Goal: Register for event/course

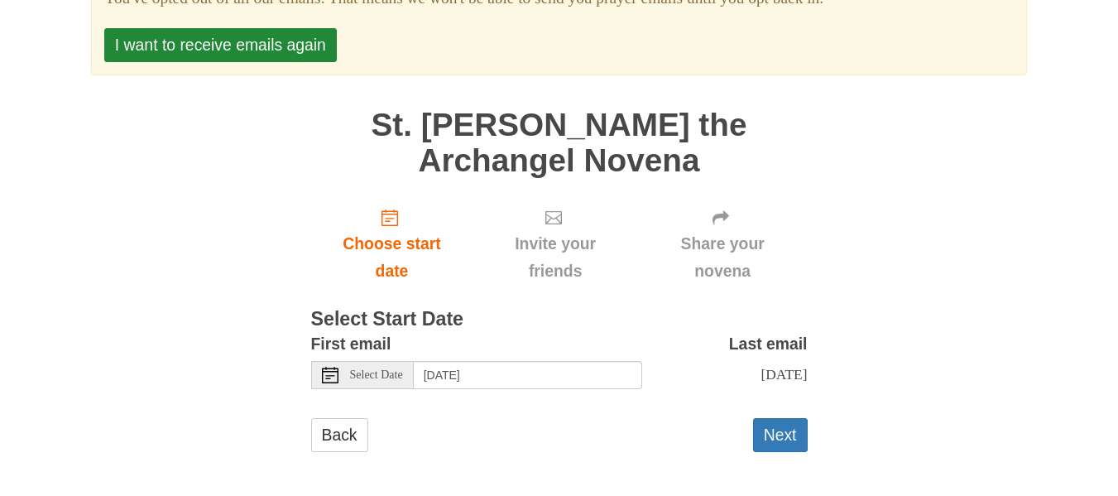
scroll to position [248, 0]
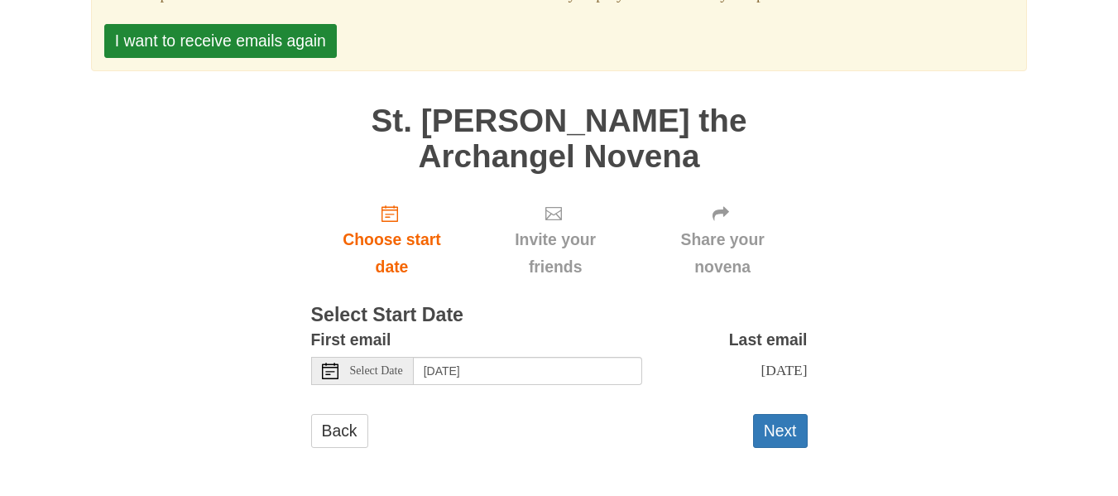
click at [361, 365] on span "Select Date" at bounding box center [376, 371] width 53 height 12
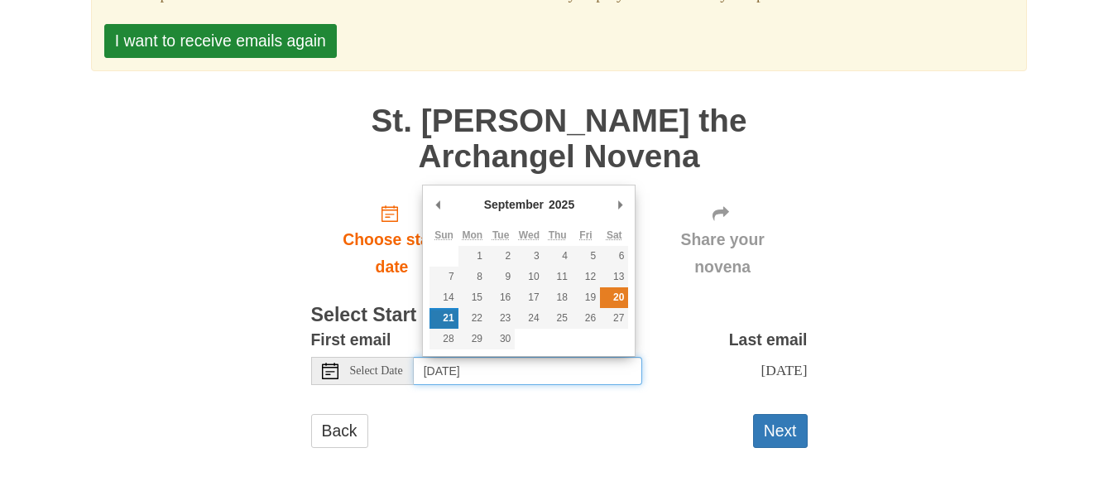
type input "Saturday, September 20th"
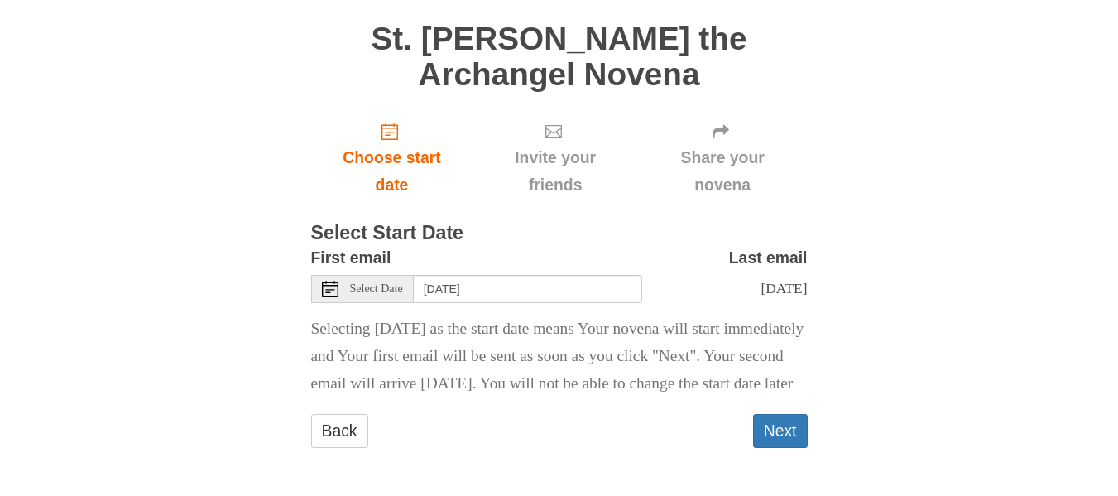
scroll to position [357, 0]
click at [776, 432] on button "Next" at bounding box center [780, 431] width 55 height 34
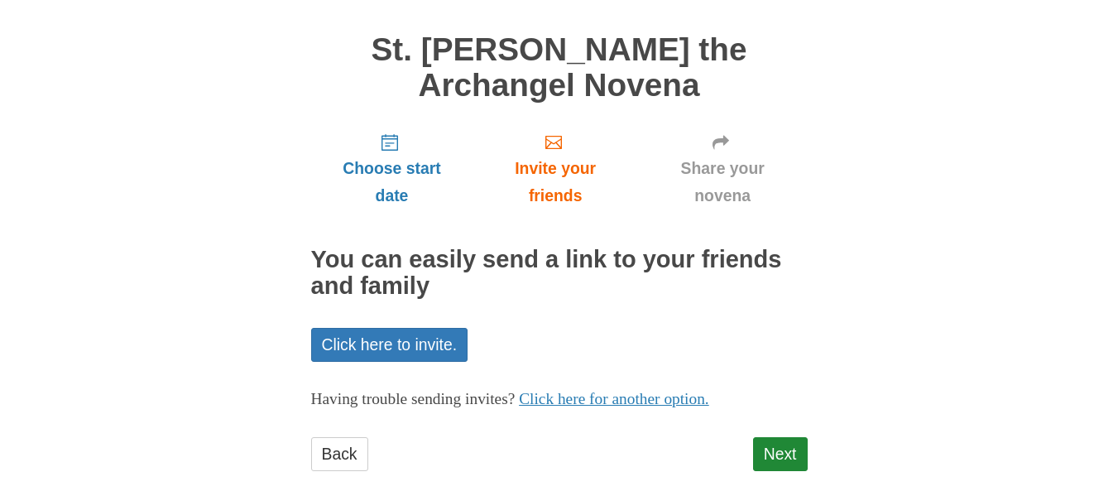
scroll to position [233, 0]
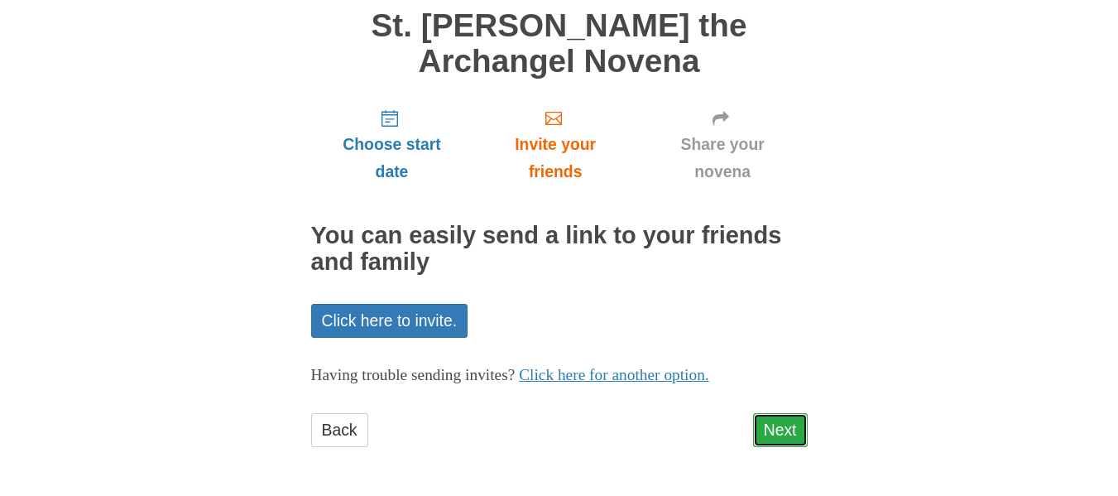
click at [784, 432] on link "Next" at bounding box center [780, 430] width 55 height 34
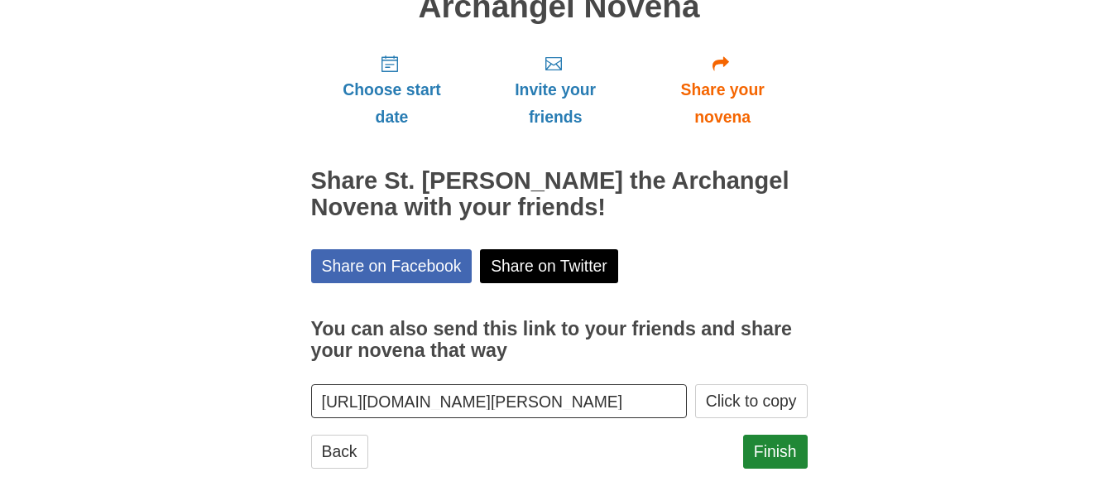
scroll to position [309, 0]
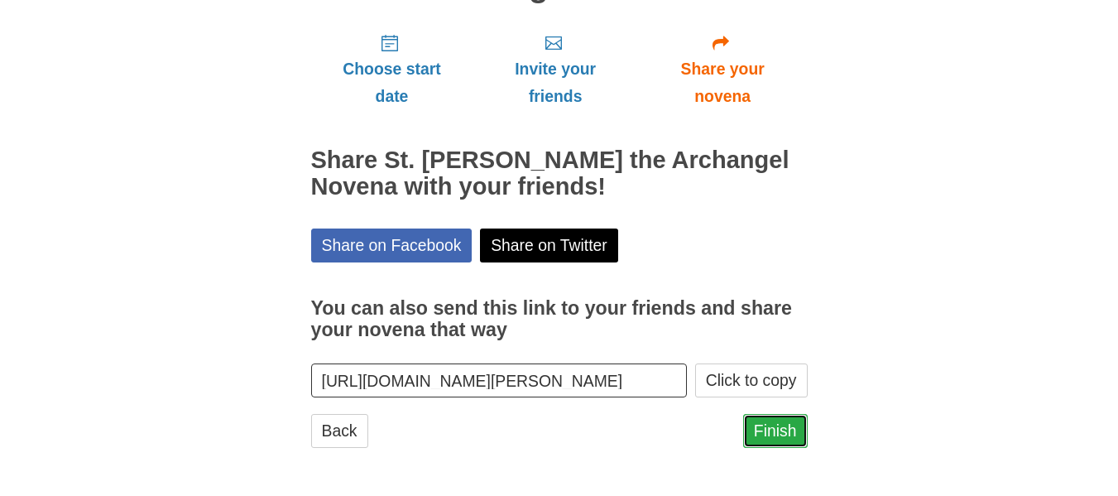
click at [771, 427] on link "Finish" at bounding box center [775, 431] width 65 height 34
